Goal: Transaction & Acquisition: Purchase product/service

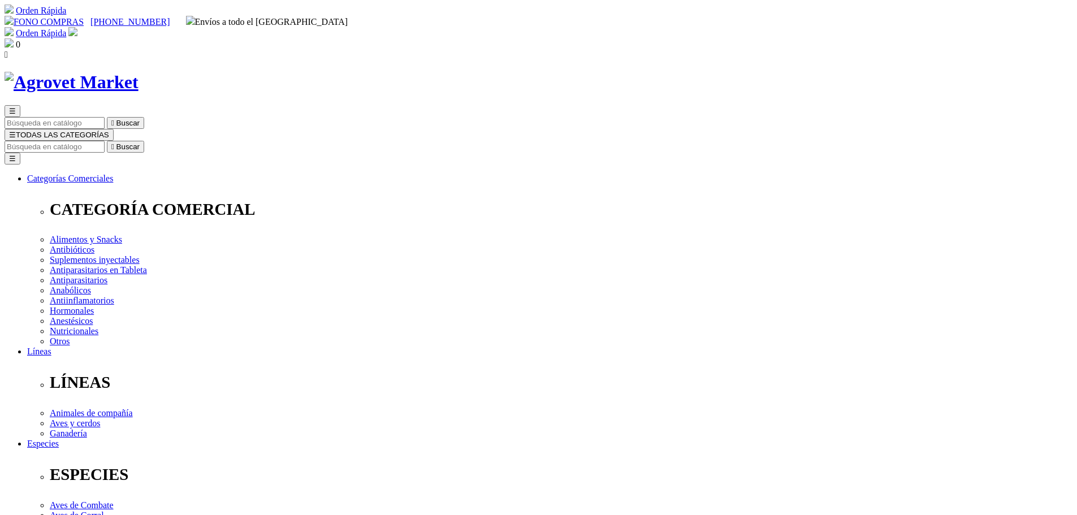
select select "26"
